Goal: Book appointment/travel/reservation

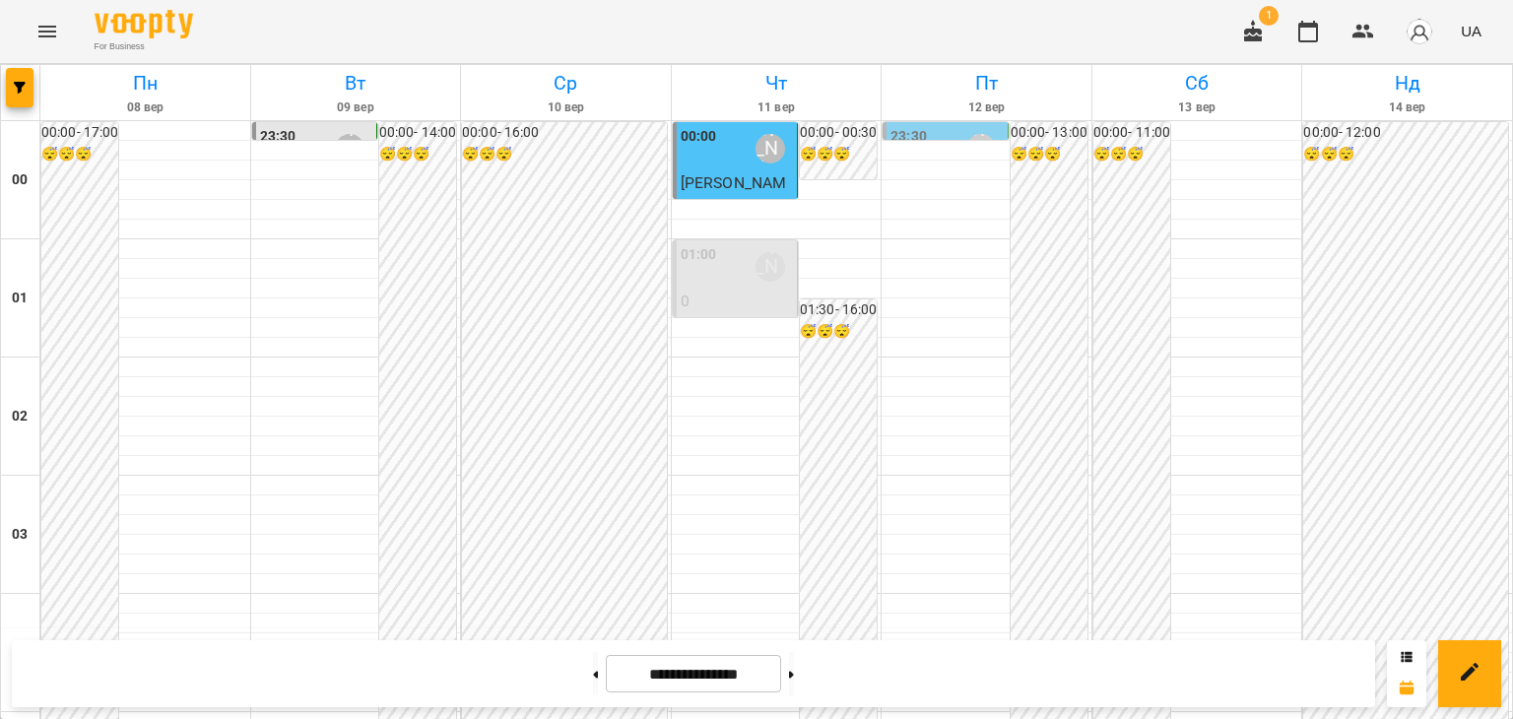
scroll to position [1871, 0]
click at [594, 674] on icon at bounding box center [596, 674] width 5 height 7
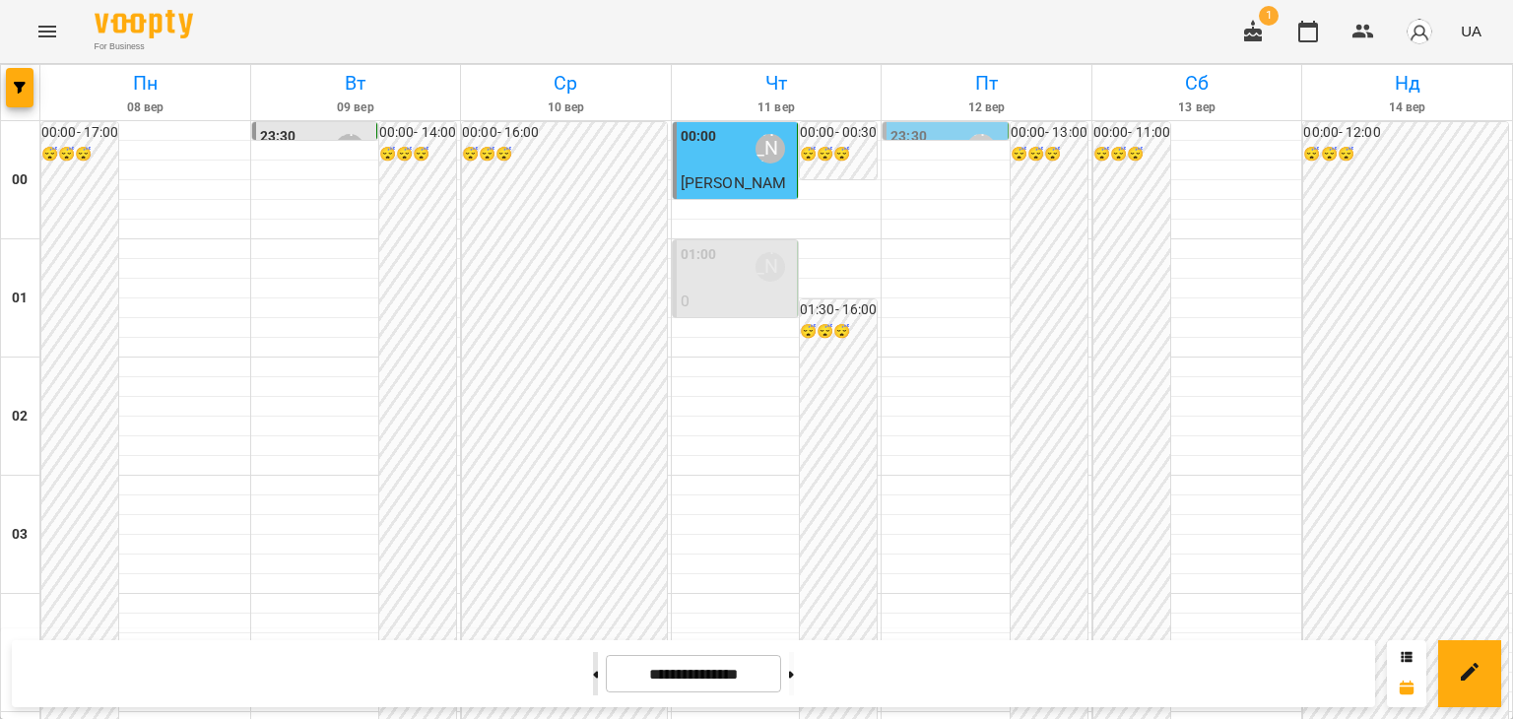
click at [594, 674] on icon at bounding box center [596, 674] width 5 height 7
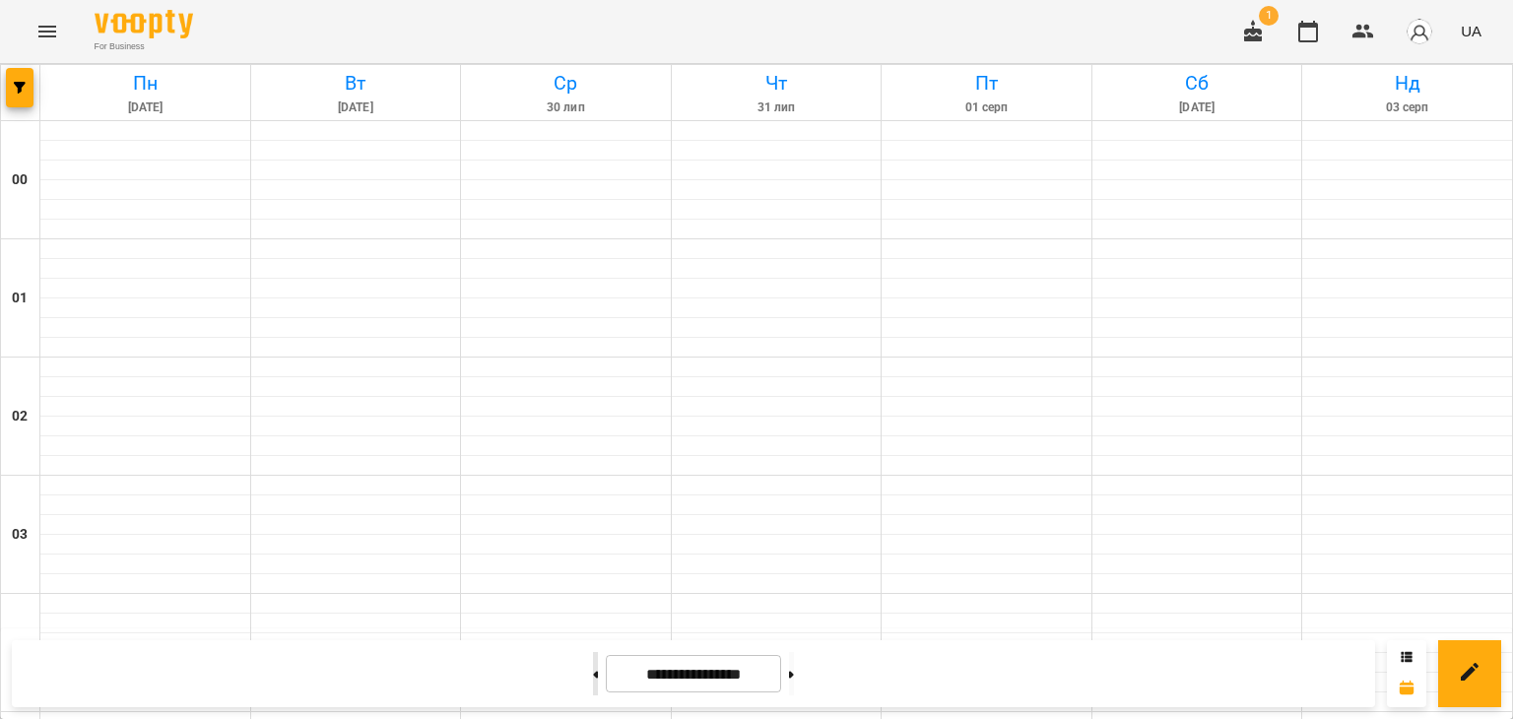
click at [594, 674] on icon at bounding box center [596, 674] width 5 height 7
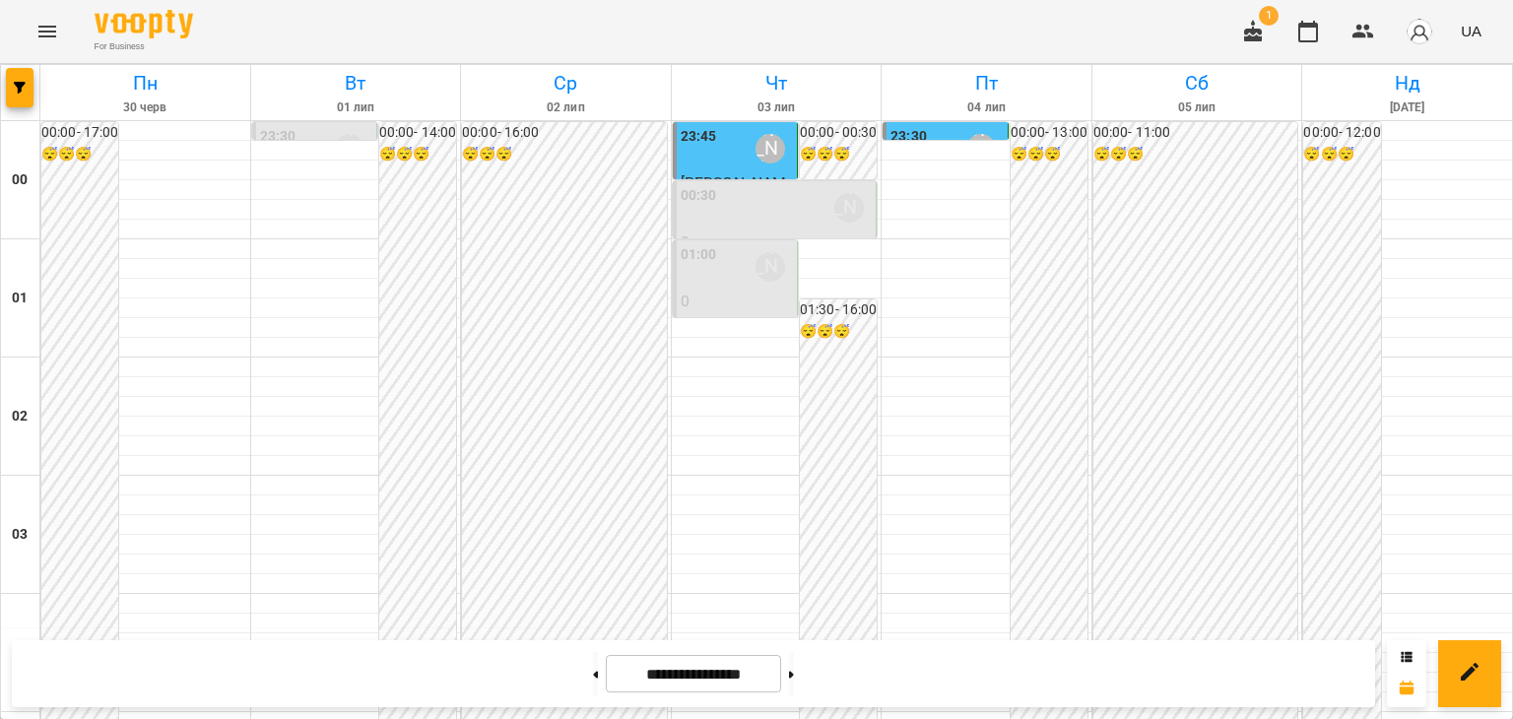
scroll to position [2068, 0]
click at [594, 675] on icon at bounding box center [596, 674] width 5 height 7
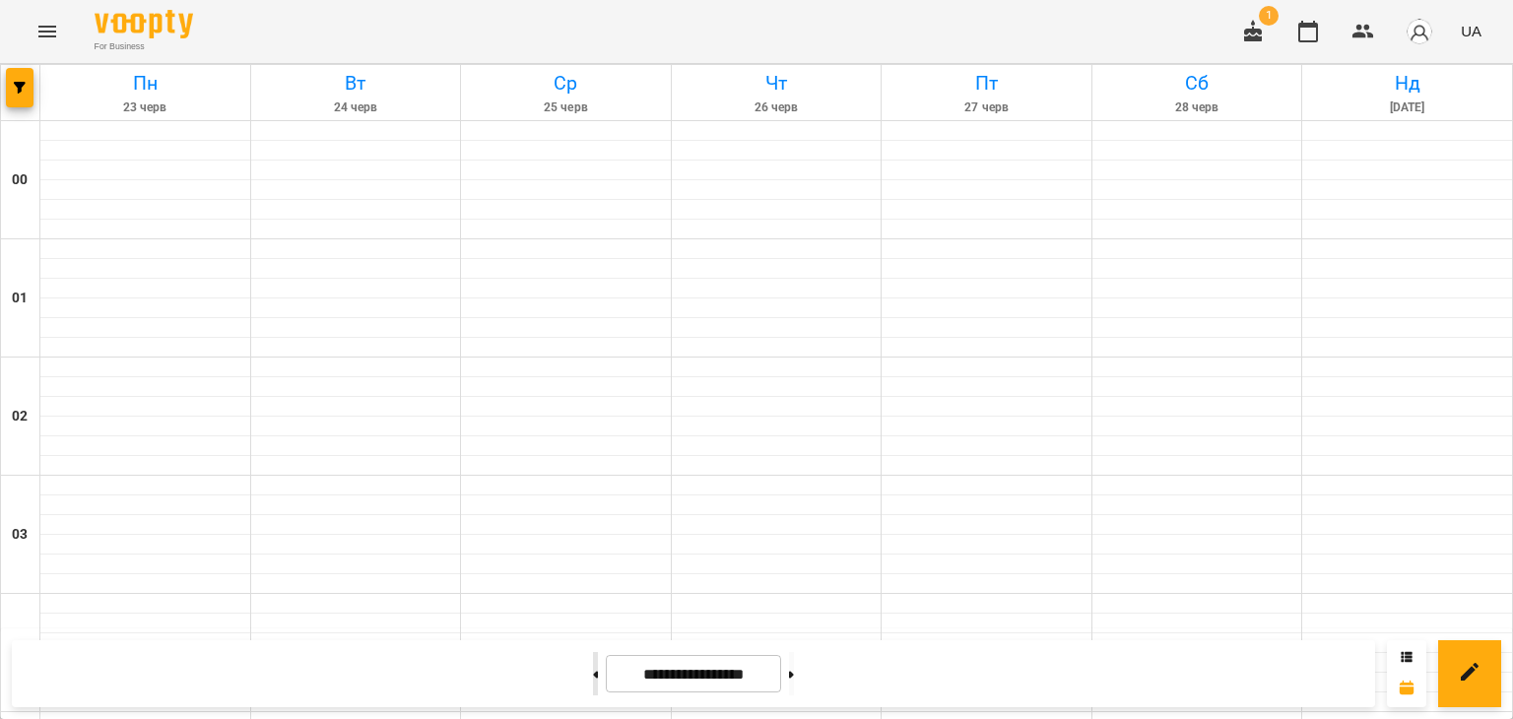
click at [594, 675] on icon at bounding box center [596, 674] width 5 height 7
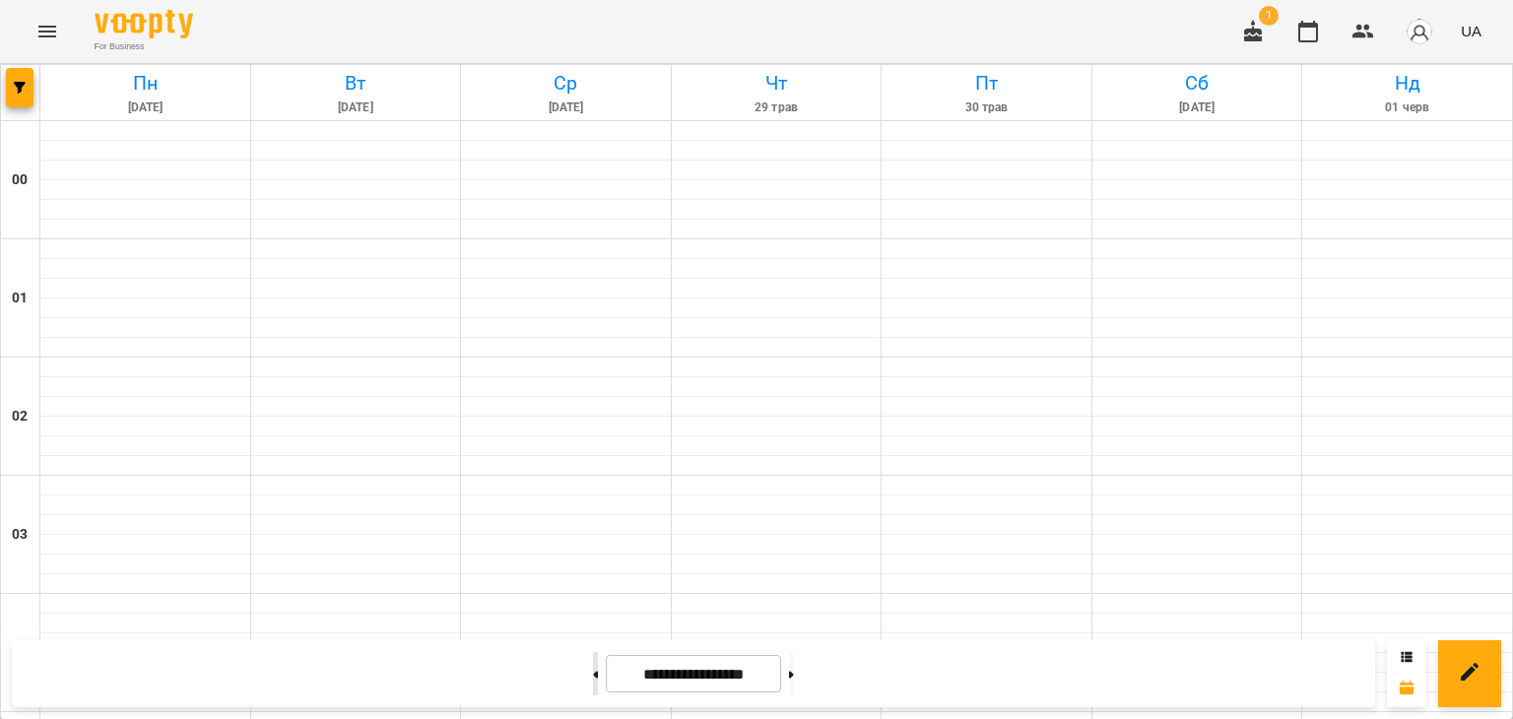
click at [594, 675] on icon at bounding box center [596, 674] width 5 height 7
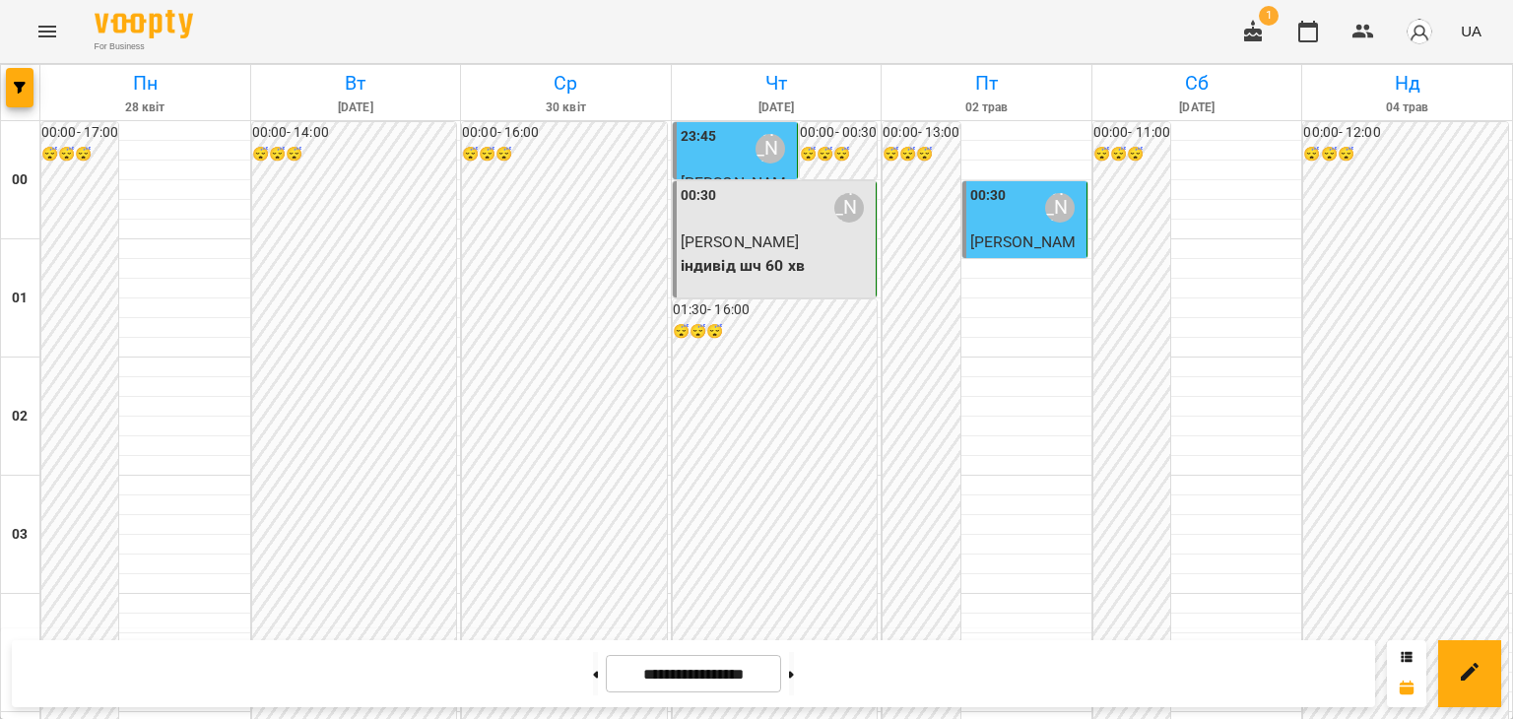
scroll to position [1871, 0]
click at [794, 665] on button at bounding box center [791, 673] width 5 height 43
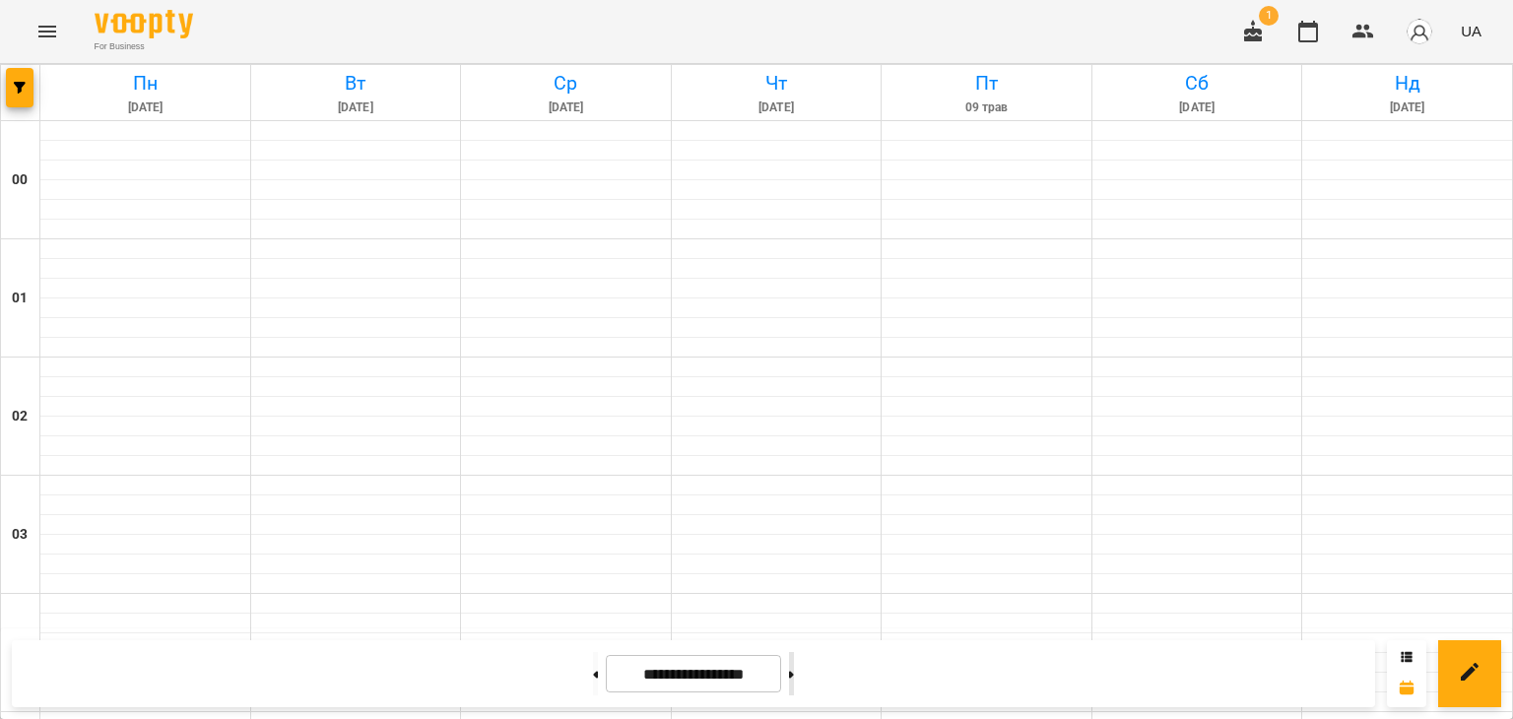
click at [794, 665] on button at bounding box center [791, 673] width 5 height 43
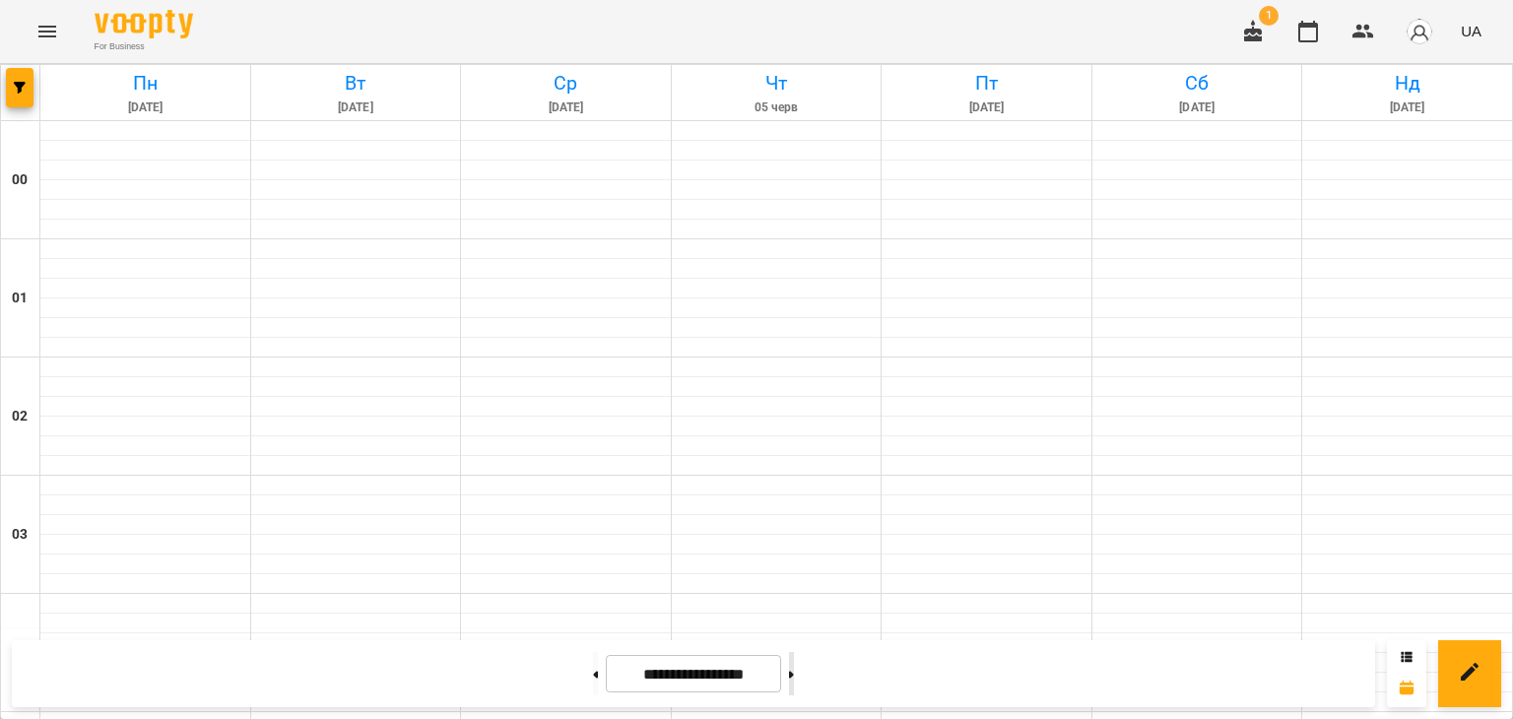
click at [794, 665] on button at bounding box center [791, 673] width 5 height 43
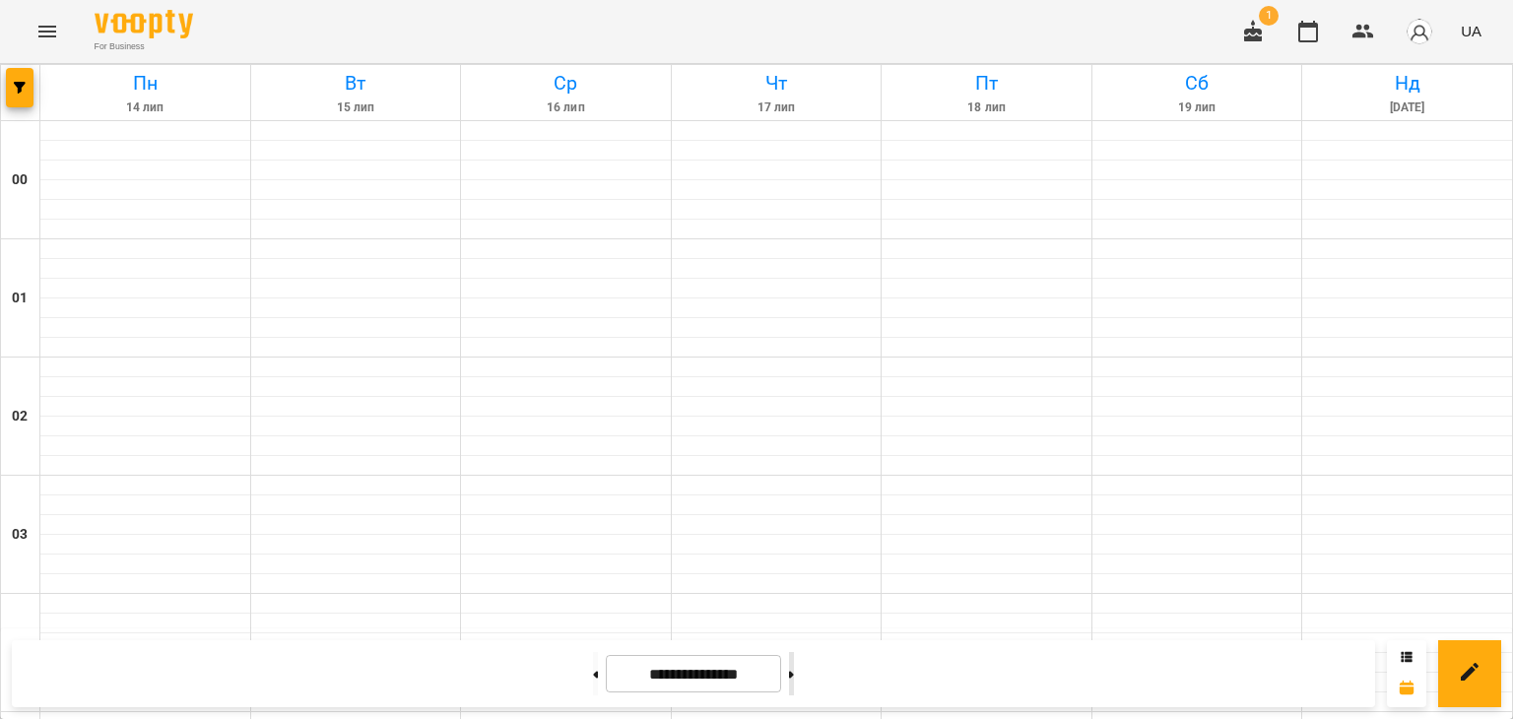
click at [794, 665] on button at bounding box center [791, 673] width 5 height 43
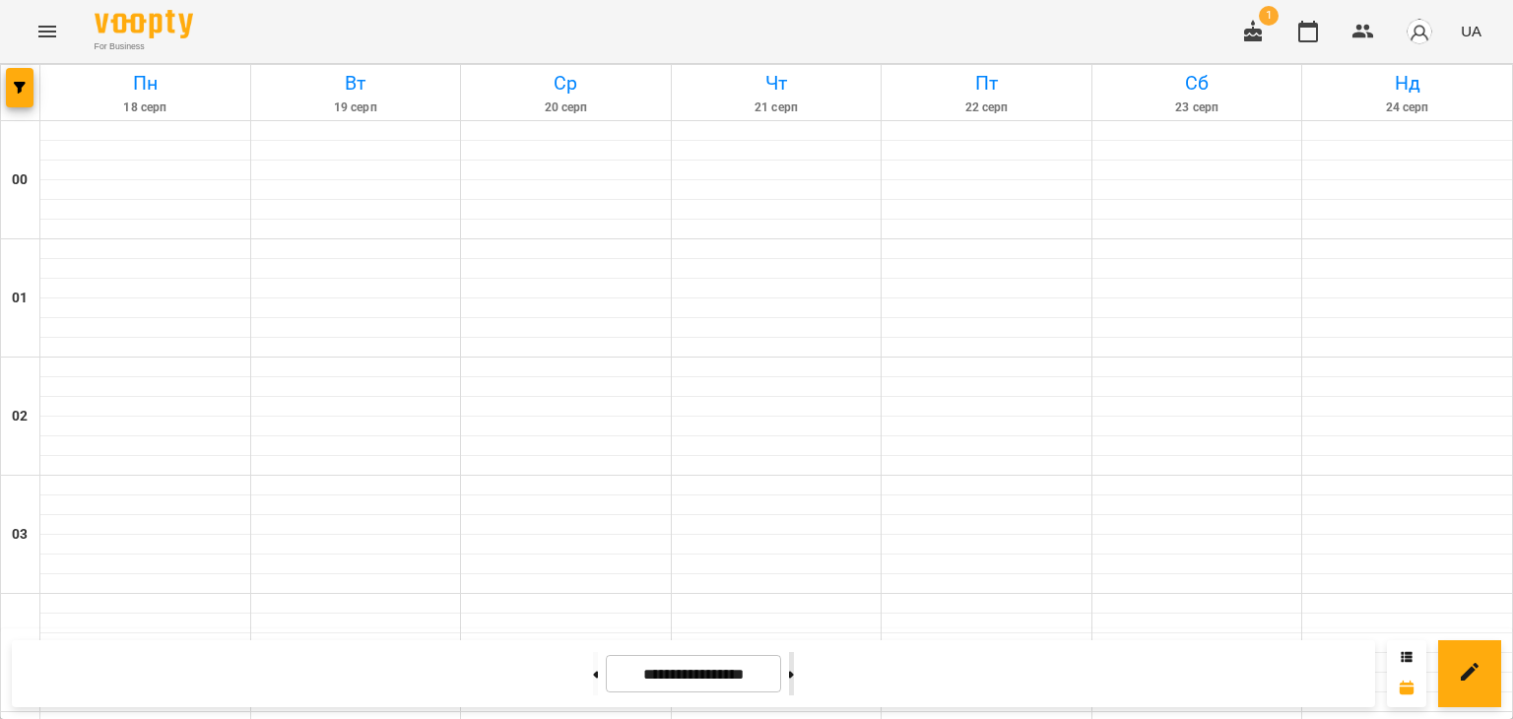
click at [794, 665] on button at bounding box center [791, 673] width 5 height 43
click at [593, 675] on button at bounding box center [595, 673] width 5 height 43
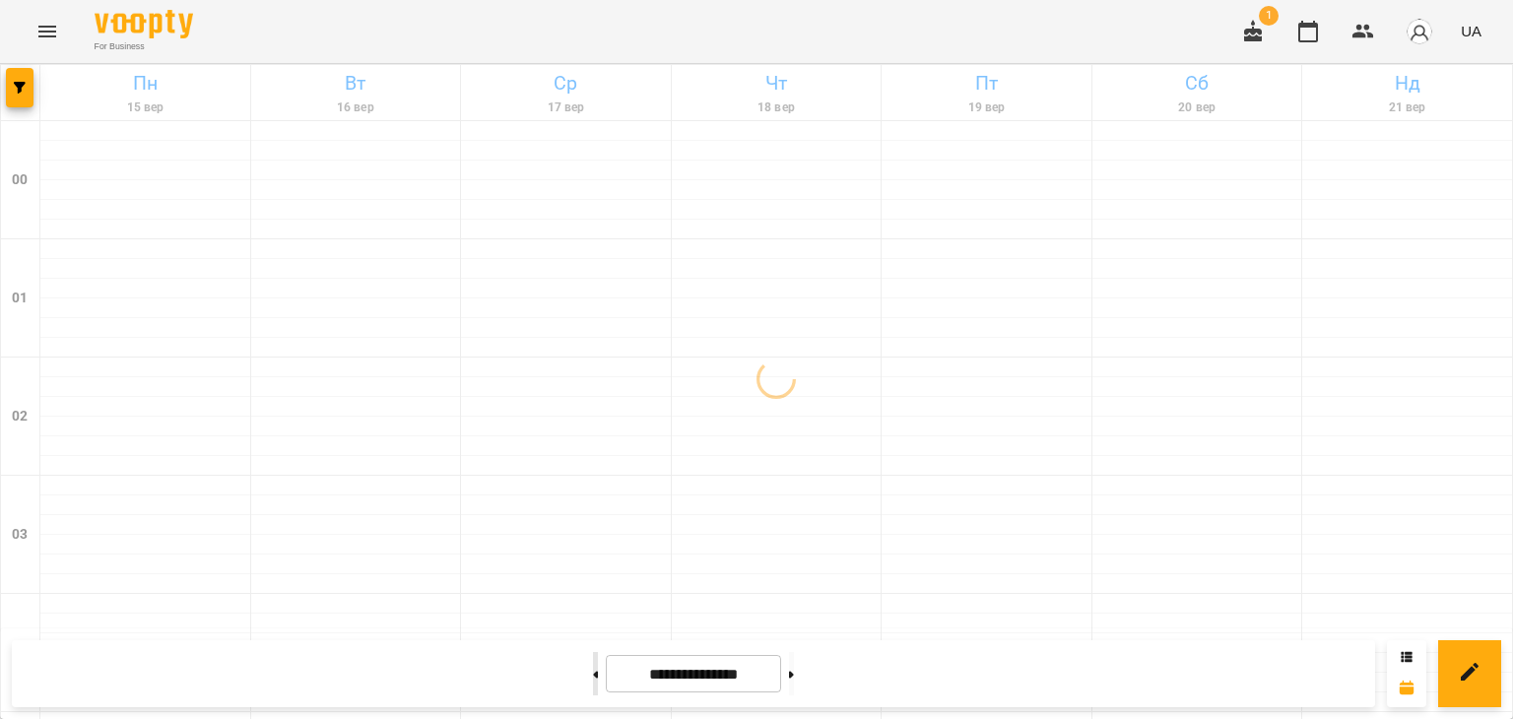
type input "**********"
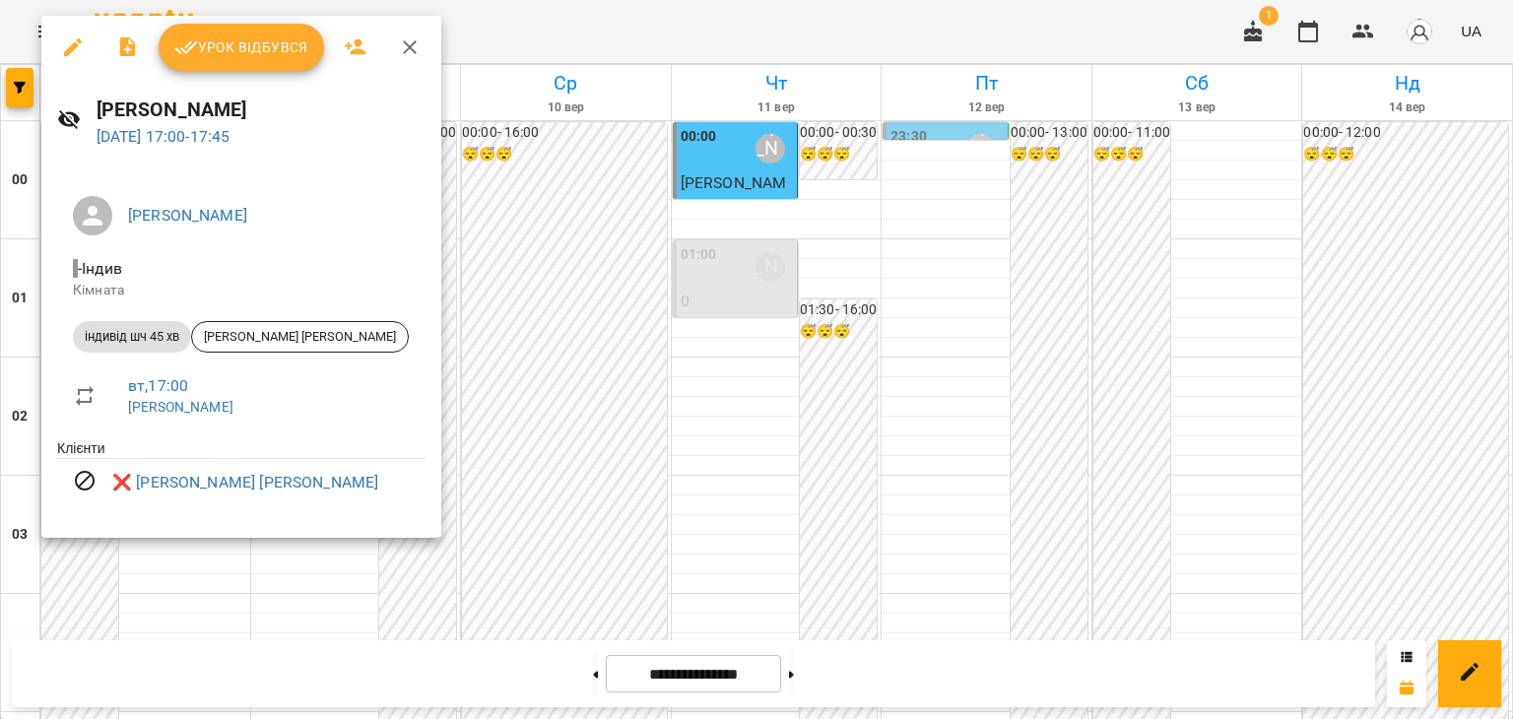
click at [203, 597] on div at bounding box center [756, 359] width 1513 height 719
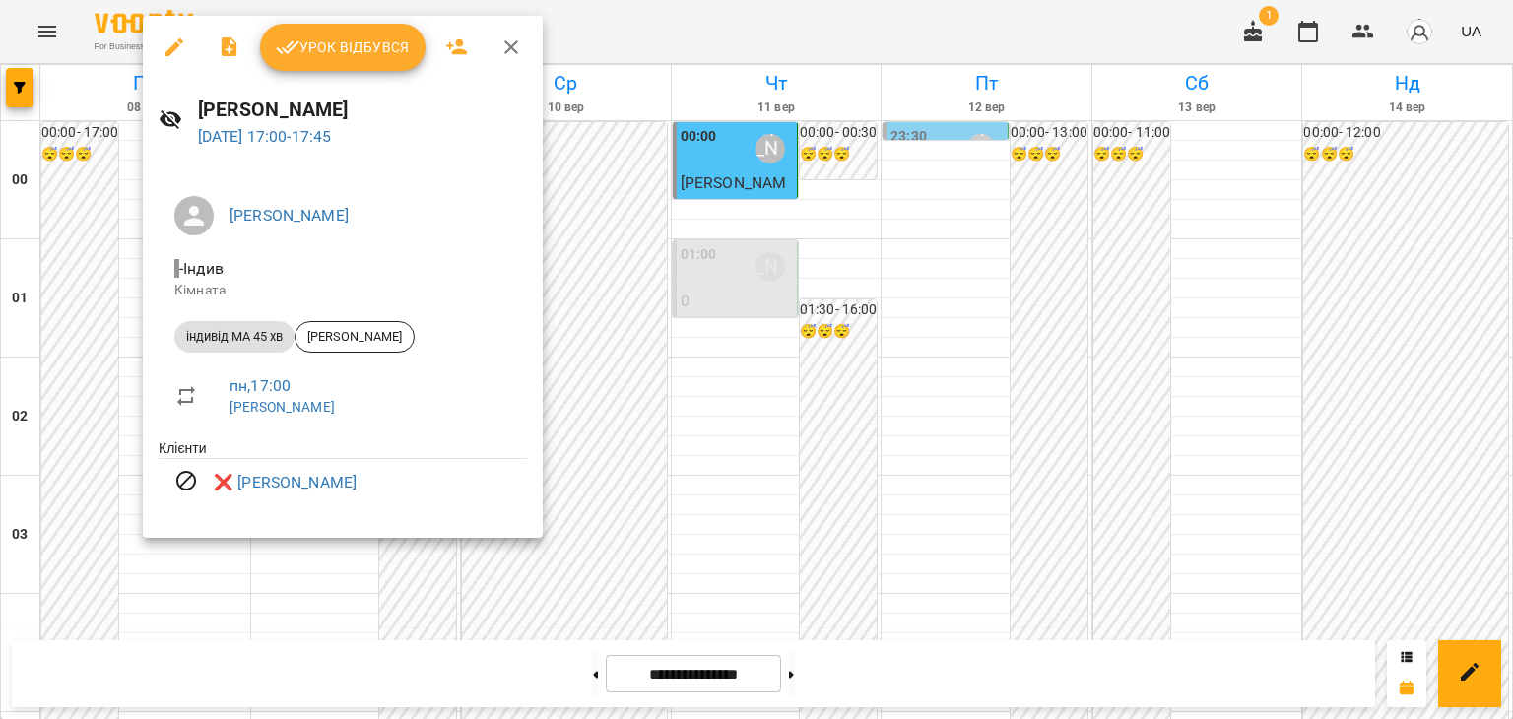
click at [142, 590] on div at bounding box center [756, 359] width 1513 height 719
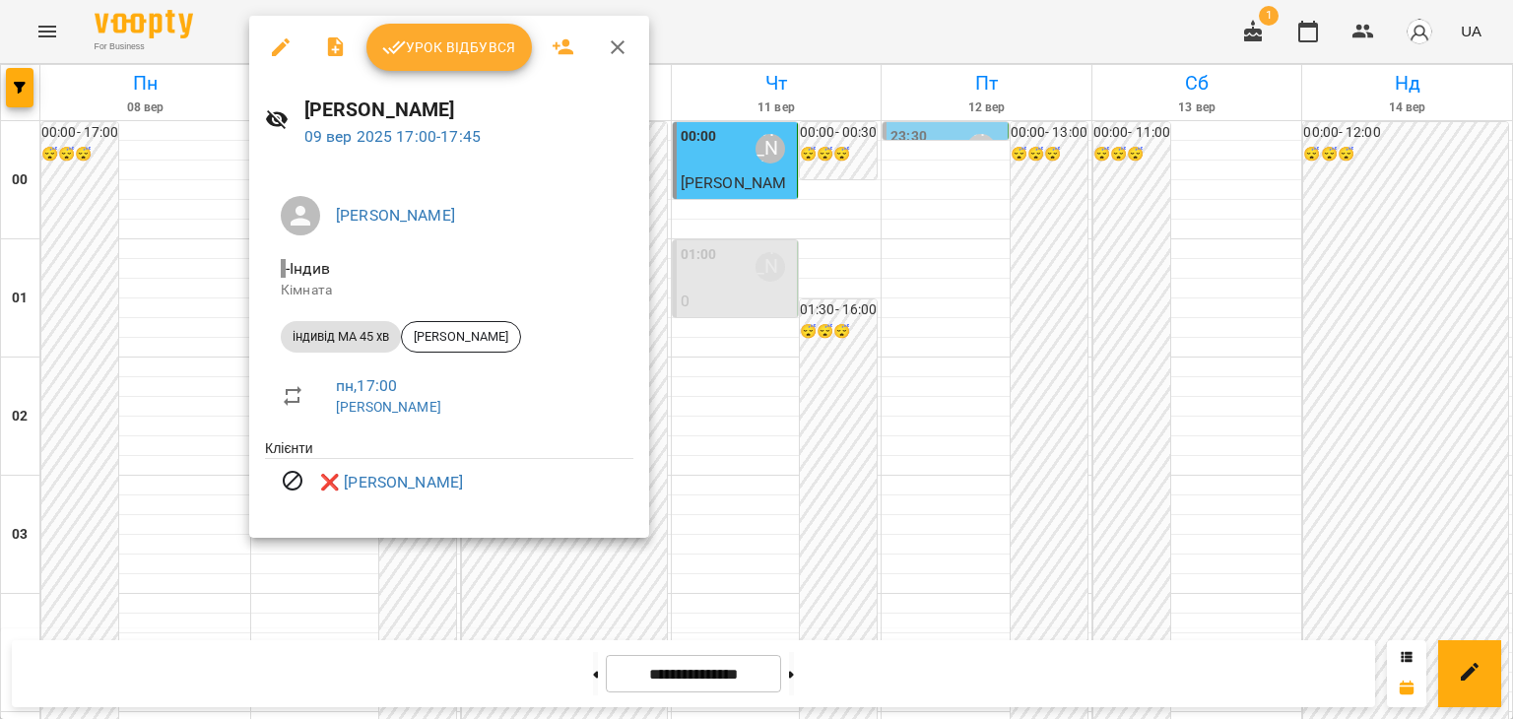
click at [197, 472] on div at bounding box center [756, 359] width 1513 height 719
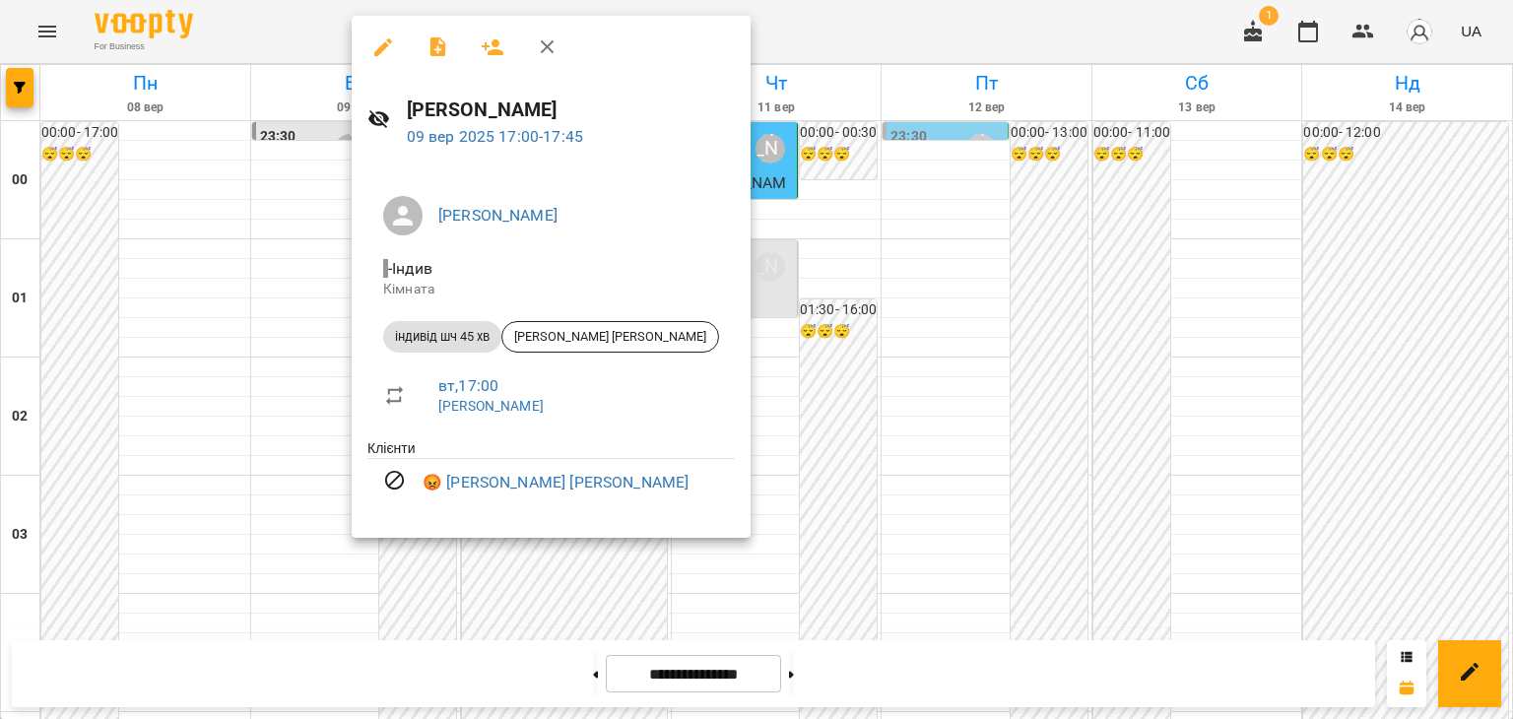
click at [214, 364] on div at bounding box center [756, 359] width 1513 height 719
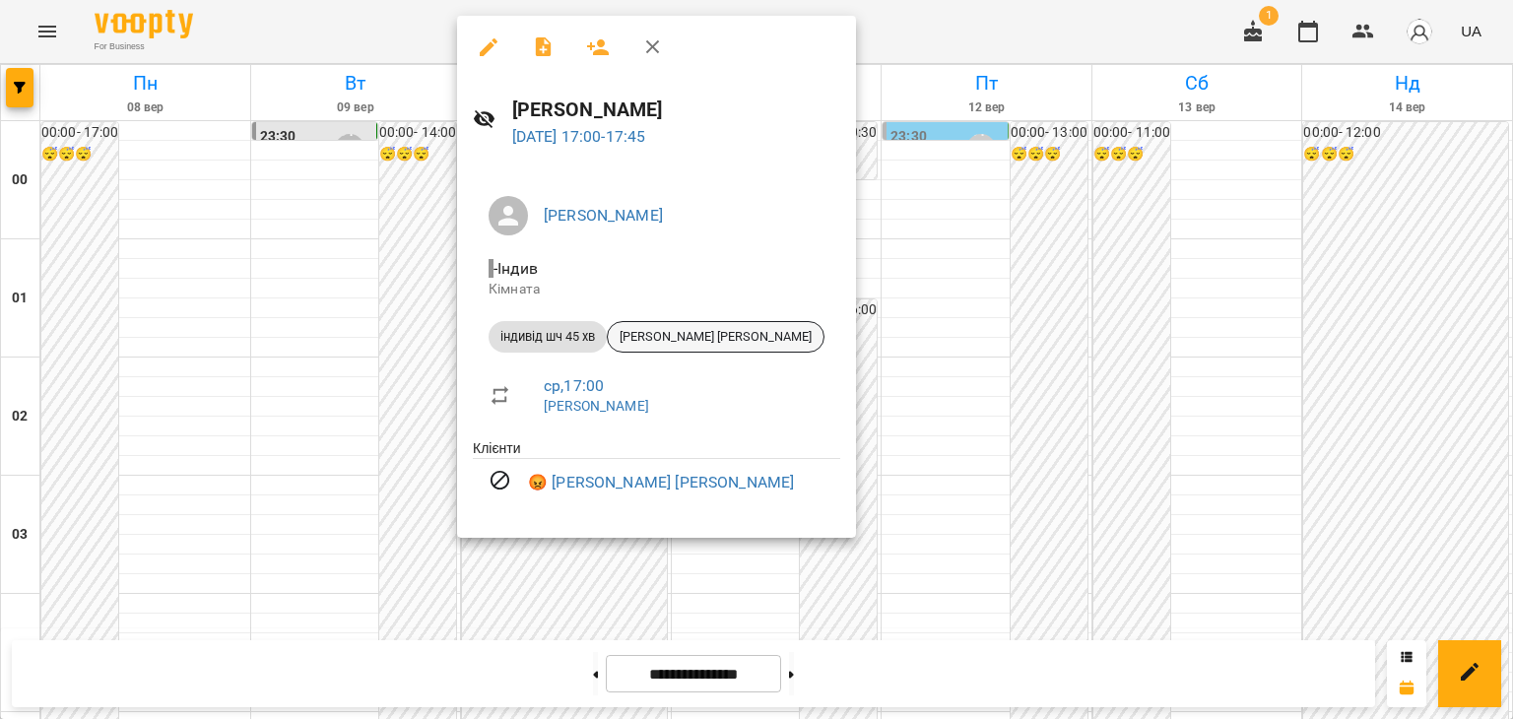
click at [712, 332] on span "[PERSON_NAME] [PERSON_NAME]" at bounding box center [716, 337] width 216 height 18
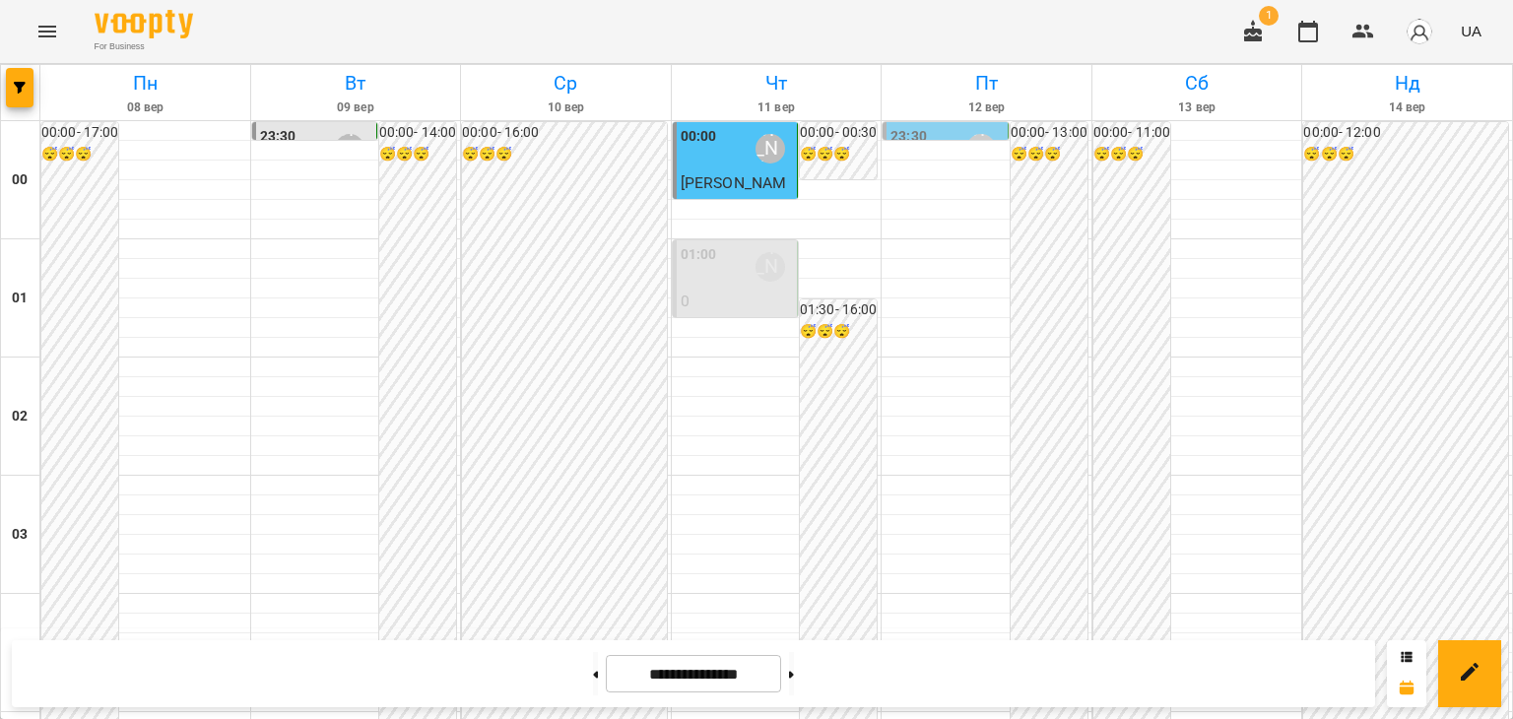
scroll to position [1970, 0]
